Goal: Obtain resource: Obtain resource

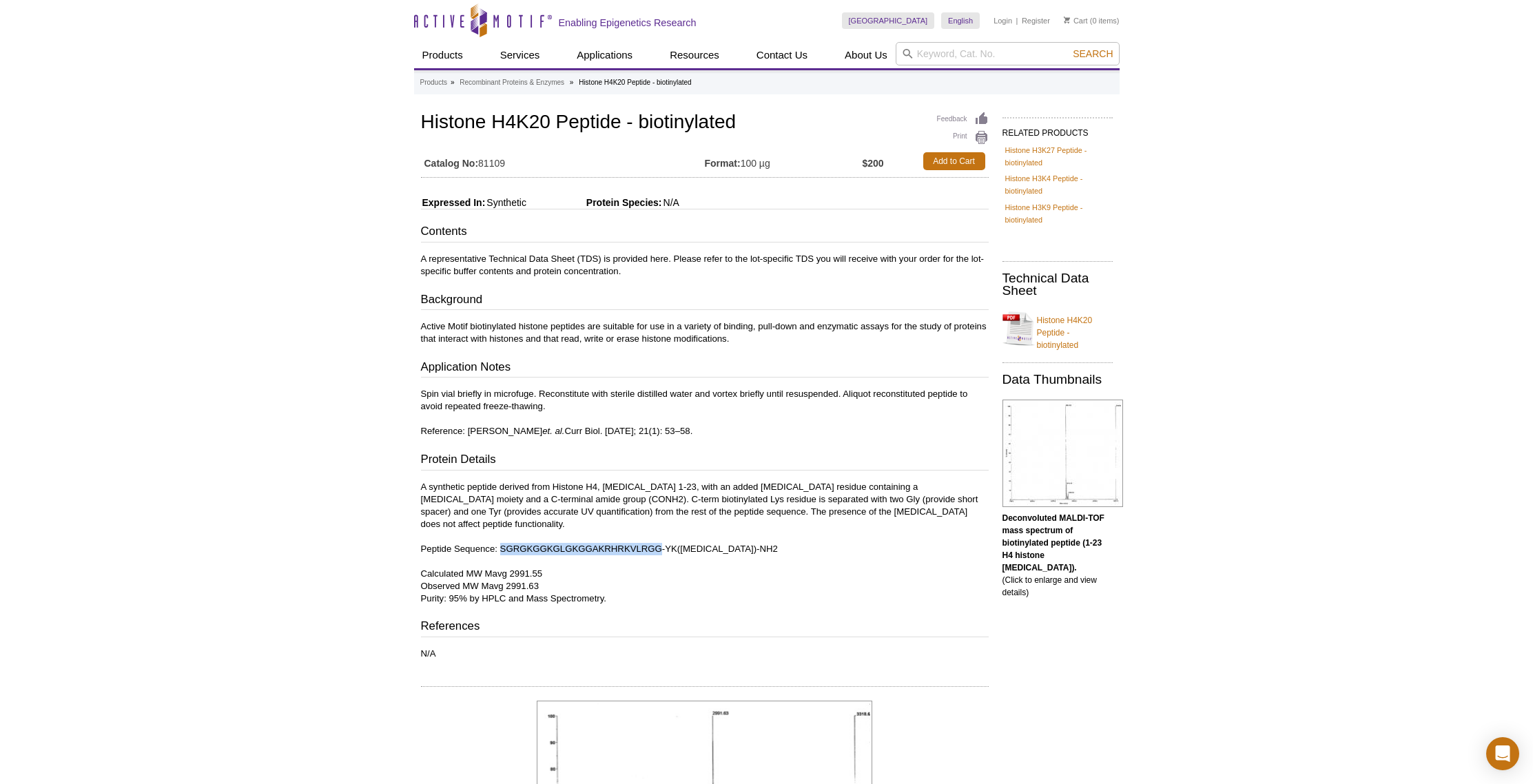
drag, startPoint x: 663, startPoint y: 537, endPoint x: 501, endPoint y: 535, distance: 162.0
click at [501, 535] on p "A synthetic peptide derived from Histone H4, amino acids 1-23, with an added ly…" at bounding box center [705, 543] width 568 height 124
copy p "SGRGKGGKGLGKGGAKRHRKVLRGG"
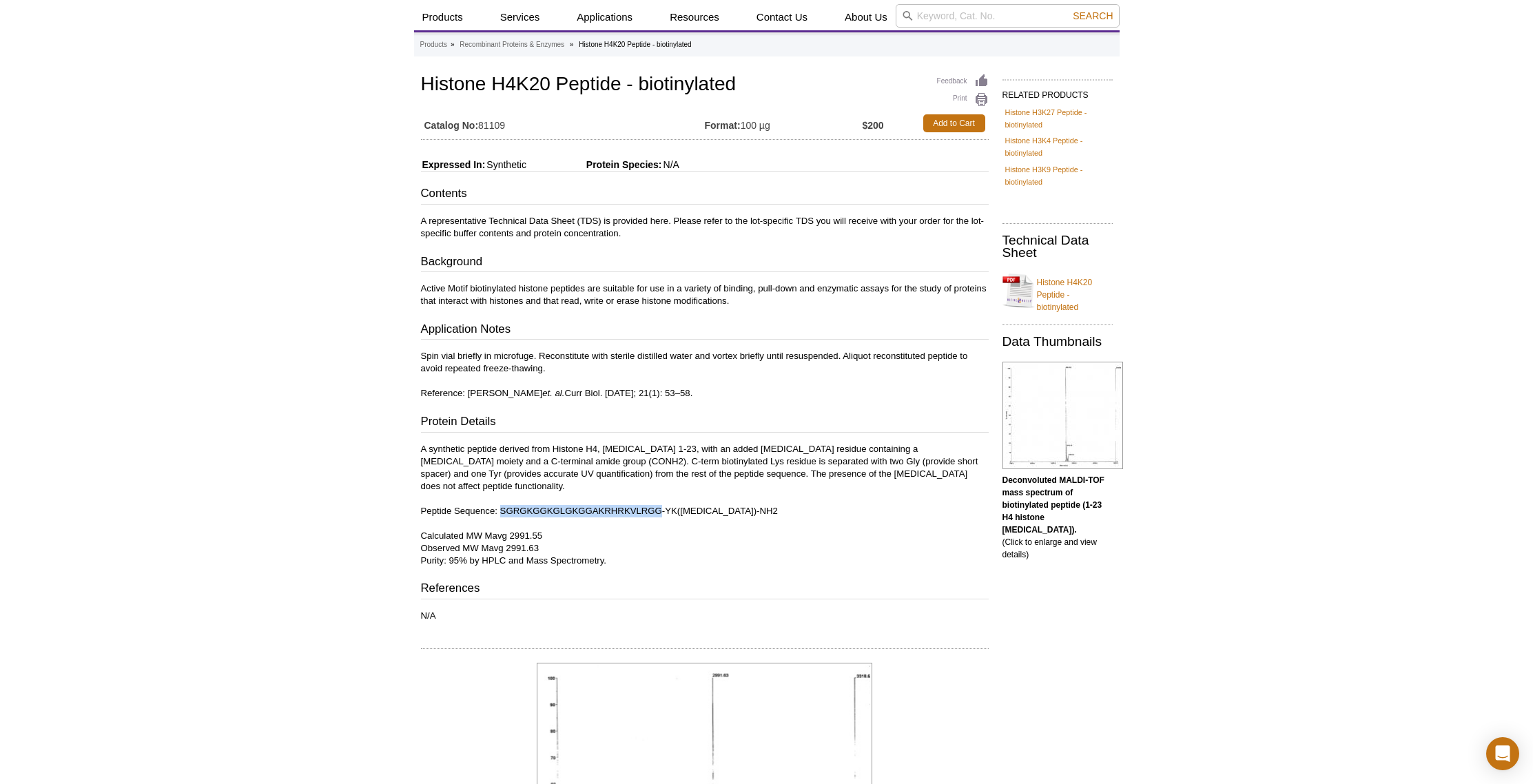
scroll to position [39, 0]
click at [822, 500] on p "A synthetic peptide derived from Histone H4, amino acids 1-23, with an added ly…" at bounding box center [705, 504] width 568 height 124
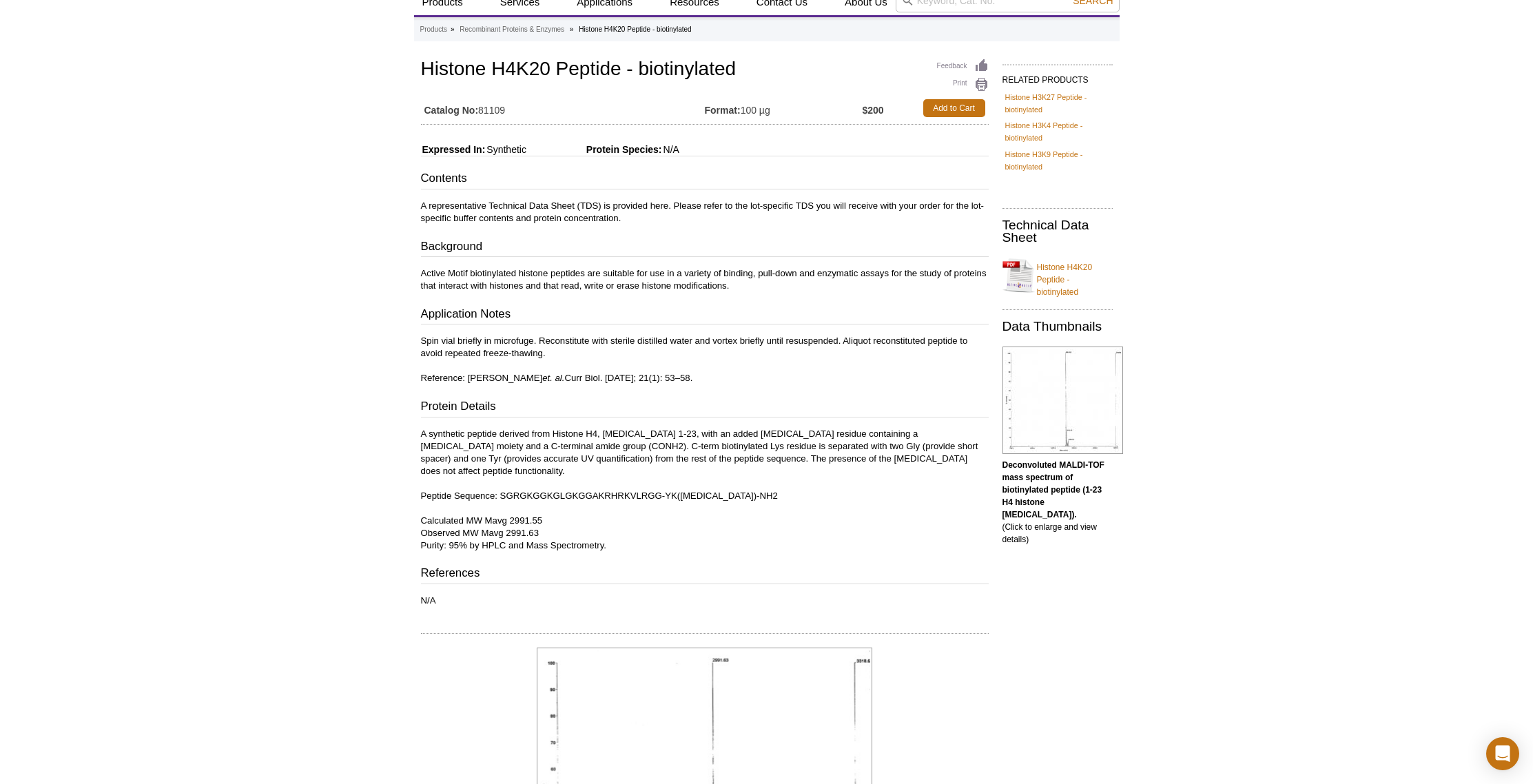
scroll to position [30, 0]
